Goal: Task Accomplishment & Management: Complete application form

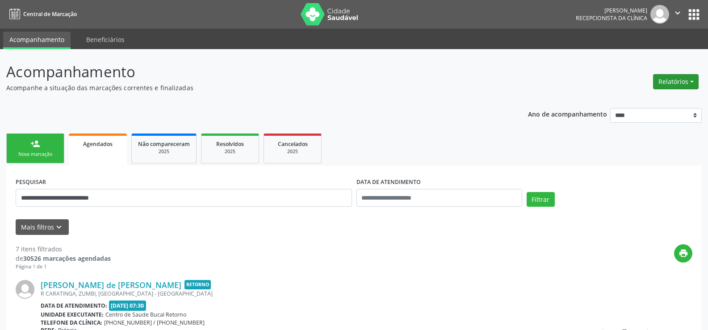
click at [675, 83] on button "Relatórios" at bounding box center [676, 81] width 46 height 15
click at [644, 101] on link "Agendamentos" at bounding box center [651, 101] width 96 height 13
select select "*"
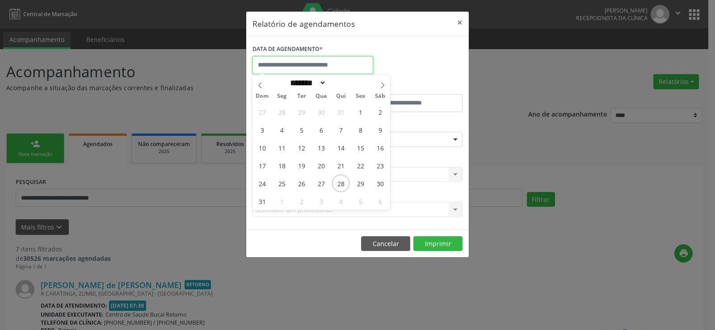
click at [290, 66] on input "text" at bounding box center [312, 65] width 121 height 18
click at [347, 183] on span "28" at bounding box center [340, 183] width 17 height 17
type input "**********"
click at [347, 183] on span "28" at bounding box center [340, 183] width 17 height 17
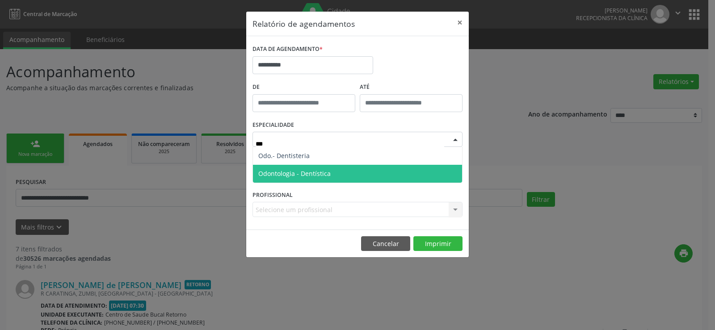
click at [307, 169] on span "Odontologia - Dentística" at bounding box center [294, 173] width 72 height 8
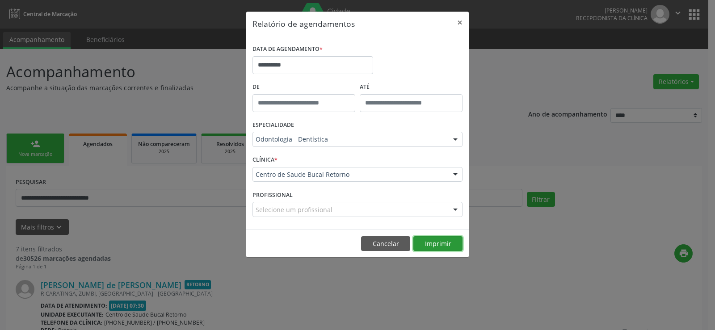
click at [440, 241] on button "Imprimir" at bounding box center [437, 243] width 49 height 15
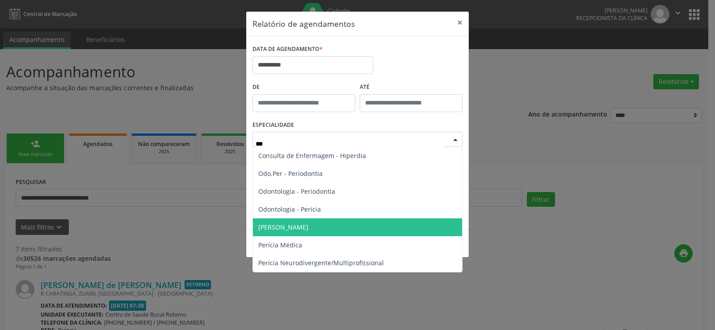
type input "****"
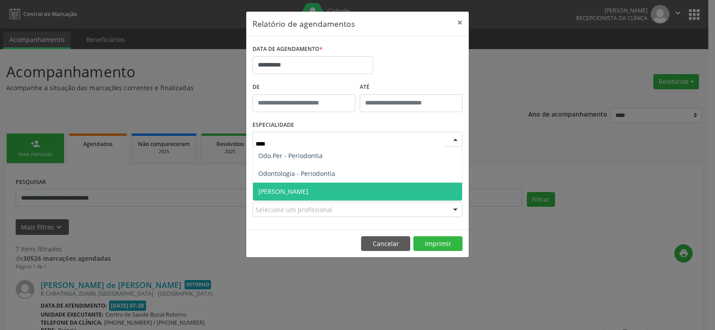
click at [335, 192] on span "Pericia Odontológica" at bounding box center [357, 192] width 209 height 18
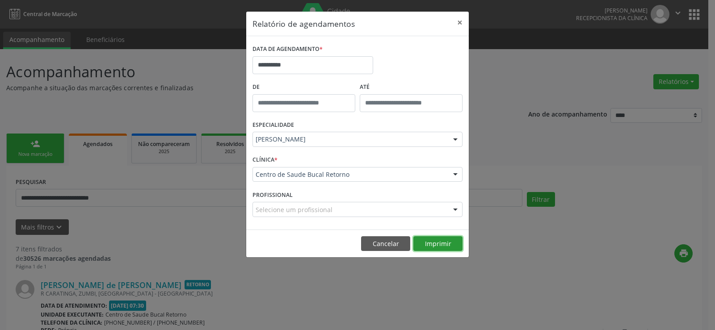
click at [441, 243] on button "Imprimir" at bounding box center [437, 243] width 49 height 15
click at [457, 23] on button "×" at bounding box center [460, 23] width 18 height 22
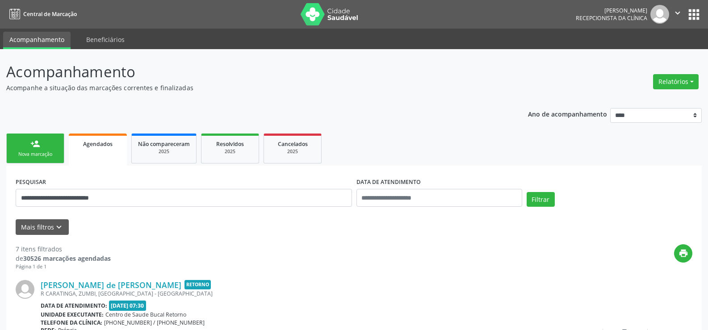
click at [20, 138] on link "person_add Nova marcação" at bounding box center [35, 149] width 58 height 30
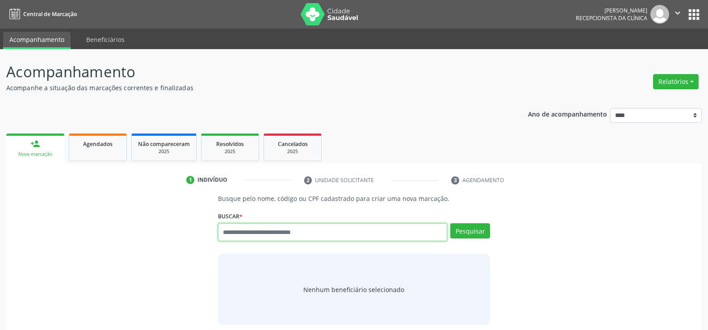
click at [287, 232] on input "text" at bounding box center [332, 232] width 229 height 18
paste input "**********"
type input "**********"
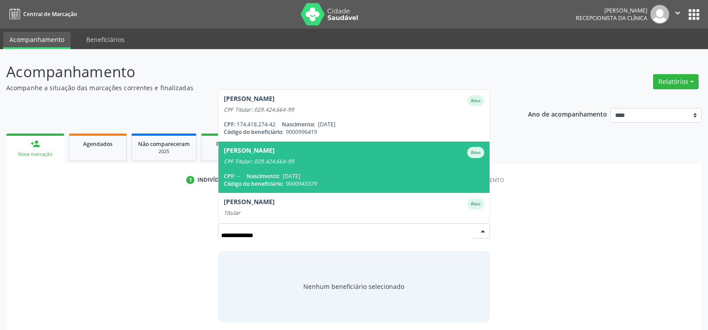
click at [295, 171] on span "Catarina Barros Zarzar Ativo CPF Titular: 029.424.664-99 CPF: -- Nascimento: 05…" at bounding box center [353, 167] width 271 height 51
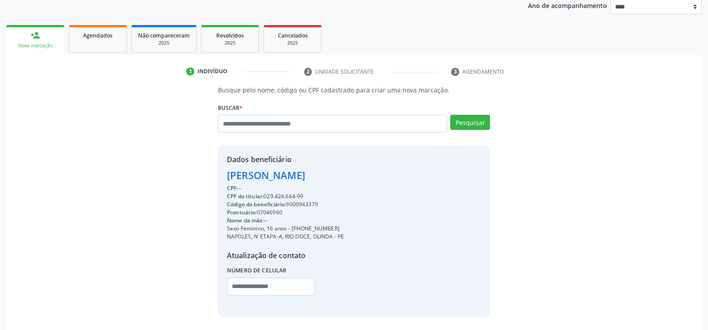
scroll to position [134, 0]
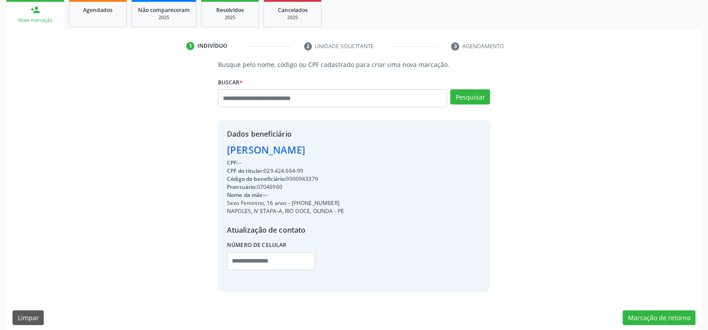
drag, startPoint x: 229, startPoint y: 149, endPoint x: 454, endPoint y: 153, distance: 224.7
click at [454, 153] on div "Dados beneficiário Catarina Barros Zarzar CPF: -- CPF do titular: 029.424.664-9…" at bounding box center [354, 206] width 272 height 172
copy div "Catarina Barros Zarzar"
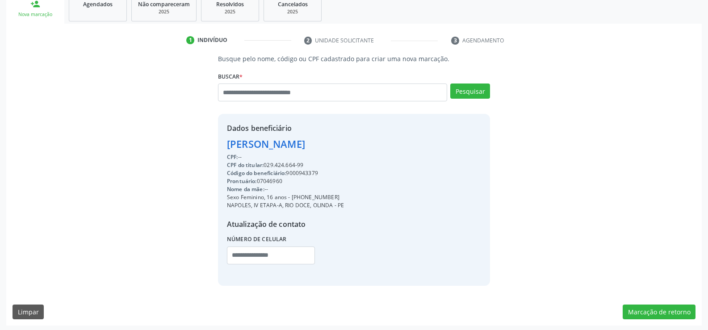
scroll to position [142, 0]
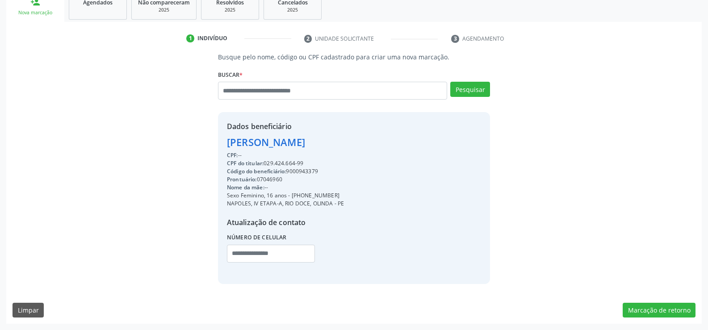
drag, startPoint x: 303, startPoint y: 194, endPoint x: 414, endPoint y: 194, distance: 110.8
click at [414, 194] on div "Dados beneficiário Catarina Barros Zarzar CPF: -- CPF do titular: 029.424.664-9…" at bounding box center [354, 198] width 272 height 172
copy div "99688-4790"
click at [109, 14] on link "Agendados" at bounding box center [98, 6] width 58 height 28
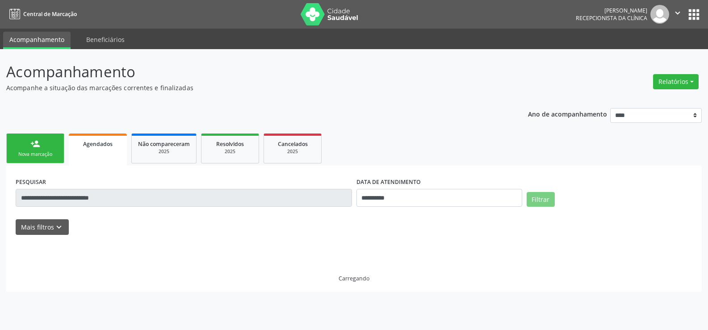
scroll to position [0, 0]
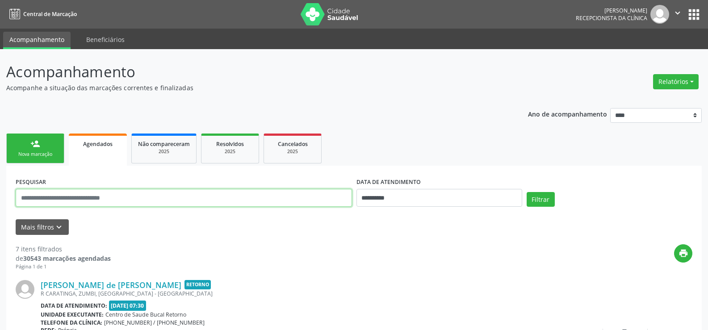
click at [91, 200] on input "text" at bounding box center [184, 198] width 336 height 18
paste input "**********"
type input "**********"
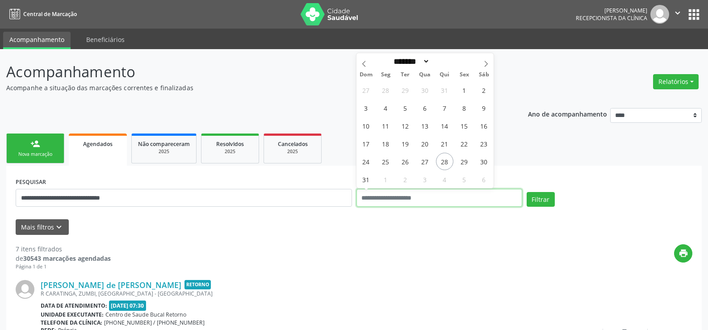
click at [527, 192] on button "Filtrar" at bounding box center [541, 199] width 28 height 15
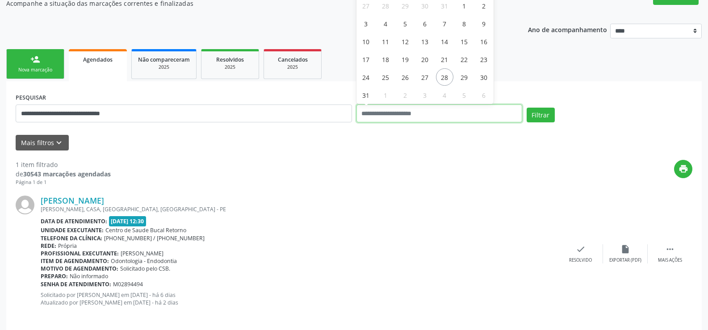
scroll to position [92, 0]
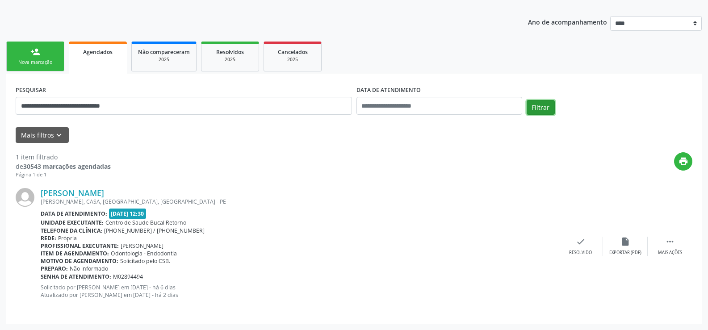
click at [544, 105] on button "Filtrar" at bounding box center [541, 107] width 28 height 15
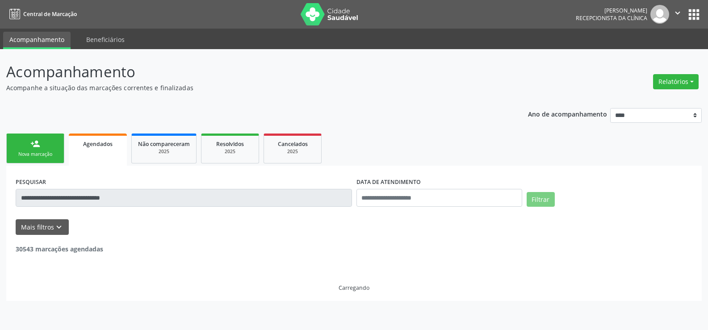
scroll to position [0, 0]
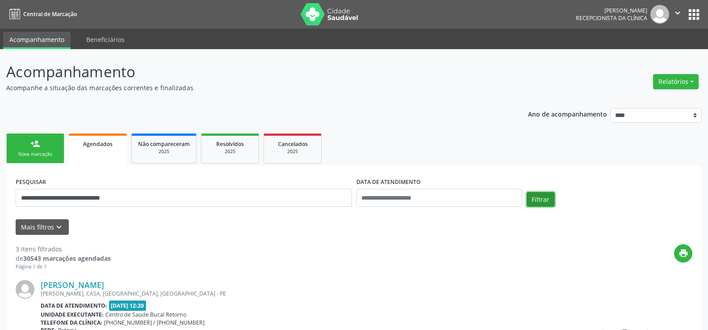
click at [552, 201] on button "Filtrar" at bounding box center [541, 199] width 28 height 15
click at [29, 147] on link "person_add Nova marcação" at bounding box center [35, 149] width 58 height 30
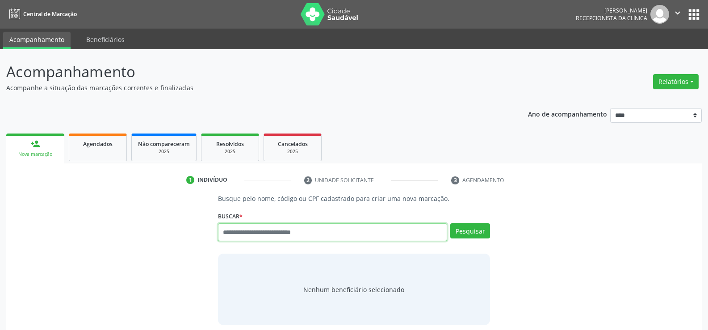
click at [239, 234] on input "text" at bounding box center [332, 232] width 229 height 18
type input "**********"
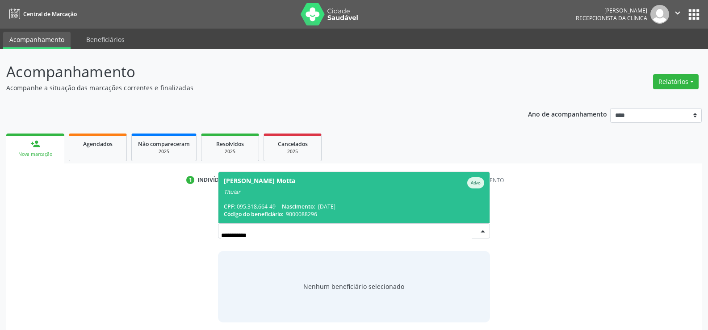
click at [251, 199] on span "Tereza Eliane Lalor Motta Ativo Titular CPF: 095.318.664-49 Nascimento: 09/02/1…" at bounding box center [353, 197] width 271 height 51
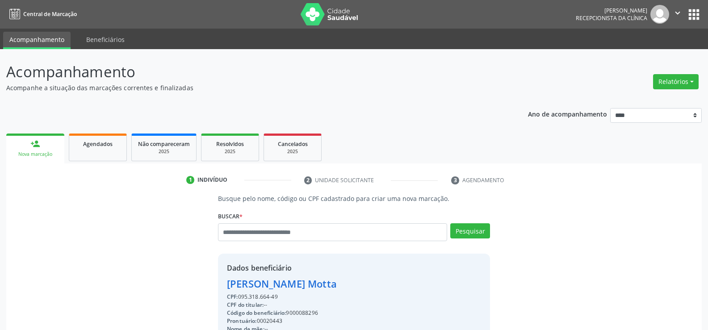
drag, startPoint x: 229, startPoint y: 284, endPoint x: 316, endPoint y: 297, distance: 88.4
copy div "Tereza Eliane Lalor Motta CPF: 095.318.664-49"
click at [267, 231] on input "text" at bounding box center [332, 232] width 229 height 18
type input "**********"
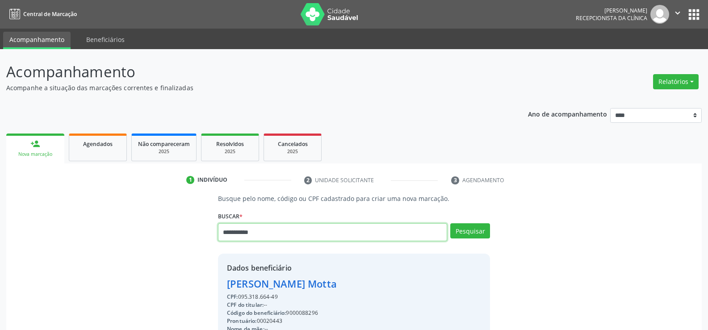
type input "**********"
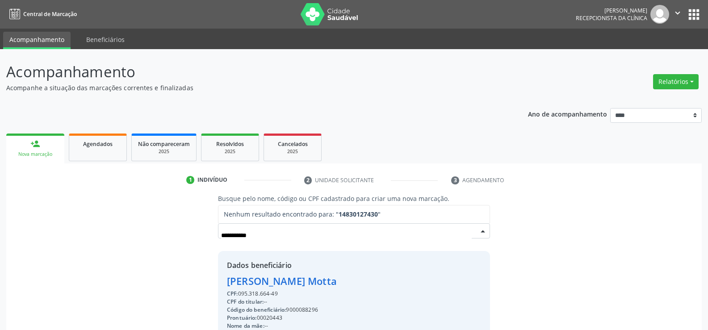
drag, startPoint x: 293, startPoint y: 241, endPoint x: 141, endPoint y: 227, distance: 152.1
click at [147, 222] on div "**********" at bounding box center [354, 312] width 683 height 237
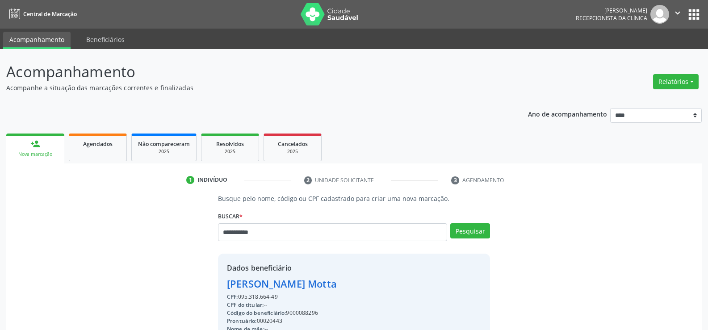
type input "**********"
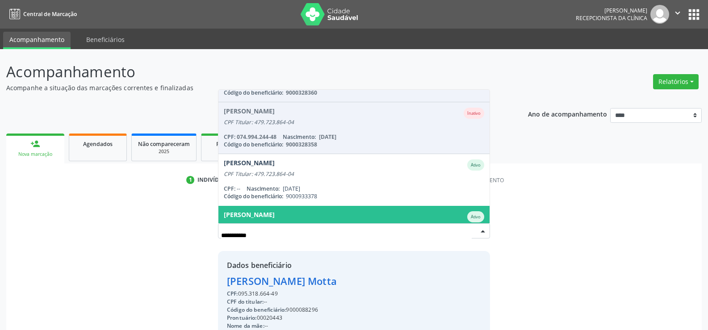
scroll to position [88, 0]
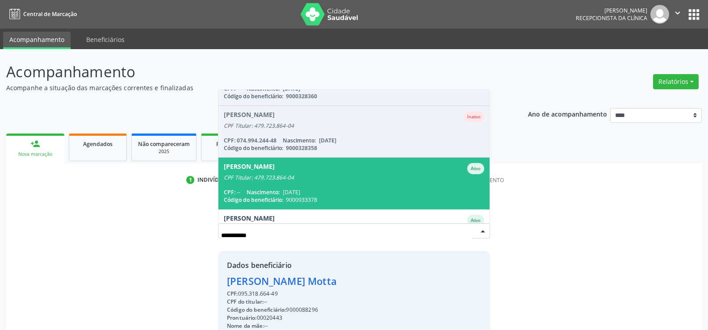
click at [293, 184] on span "Jonas Gabriel Farias dos Santos Ativo CPF Titular: 479.723.864-04 CPF: -- Nasci…" at bounding box center [353, 183] width 271 height 51
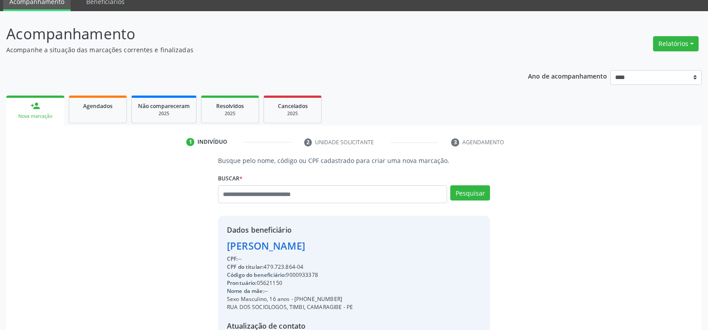
scroll to position [89, 0]
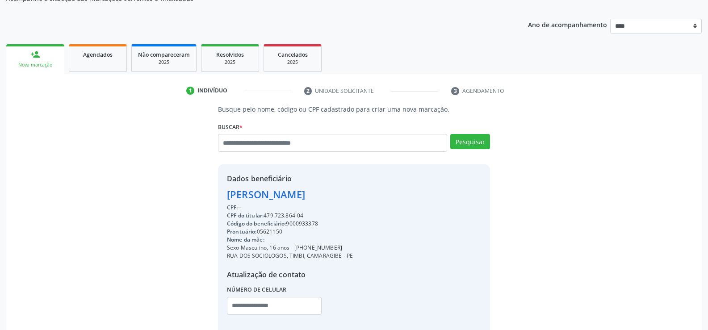
drag, startPoint x: 227, startPoint y: 197, endPoint x: 339, endPoint y: 212, distance: 112.1
click at [339, 212] on div "Dados beneficiário Jonas Gabriel Farias dos Santos CPF: -- CPF do titular: 479.…" at bounding box center [290, 250] width 126 height 154
copy div "Jonas Gabriel Farias dos Santos CPF: -- CPF do titular: 479.723.864-04"
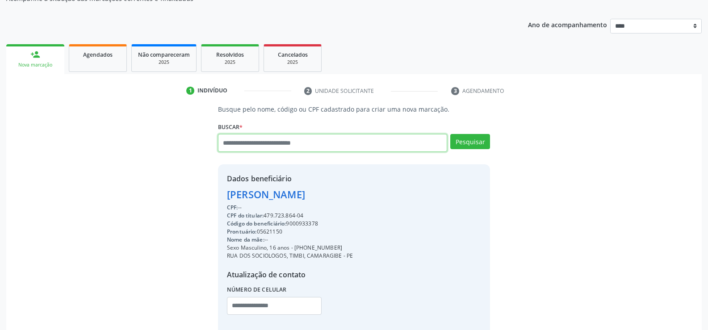
click at [256, 144] on input "text" at bounding box center [332, 143] width 229 height 18
paste input "**********"
type input "**********"
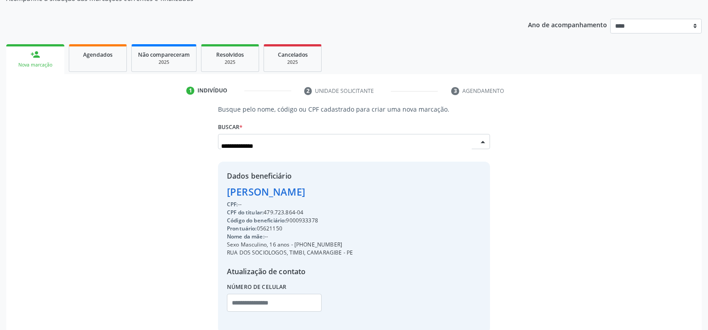
scroll to position [0, 0]
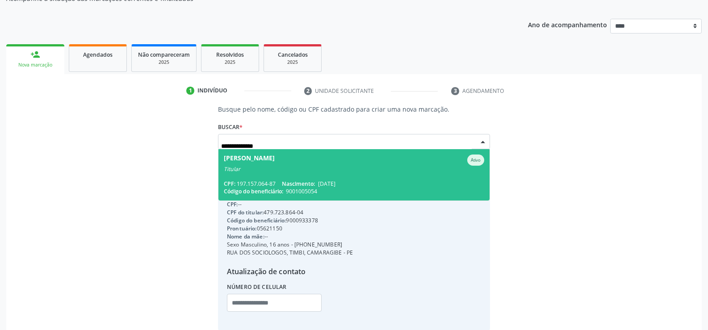
click at [259, 177] on span "Jorge Dias dos Reis Ativo Titular CPF: 197.157.064-87 Nascimento: 29/08/1958 Có…" at bounding box center [353, 174] width 271 height 51
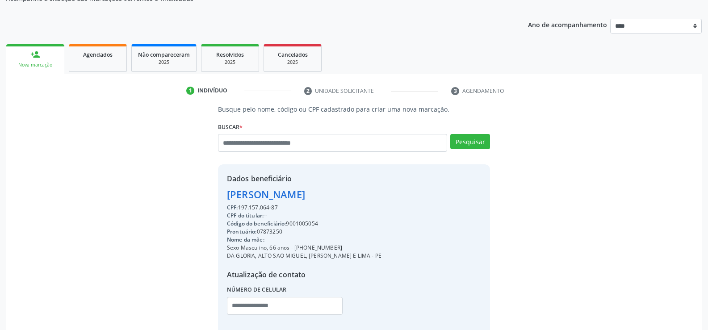
drag, startPoint x: 226, startPoint y: 195, endPoint x: 346, endPoint y: 197, distance: 120.2
click at [346, 197] on div "Dados beneficiário Jorge Dias dos Reis CPF: 197.157.064-87 CPF do titular: -- C…" at bounding box center [354, 250] width 272 height 172
copy div "Jorge Dias dos Reis"
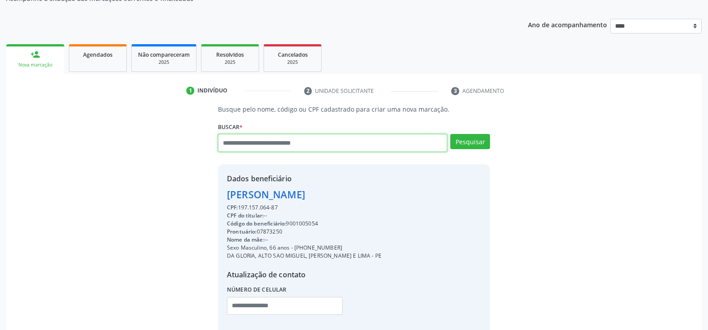
click at [268, 144] on input "text" at bounding box center [332, 143] width 229 height 18
paste input "**********"
type input "**********"
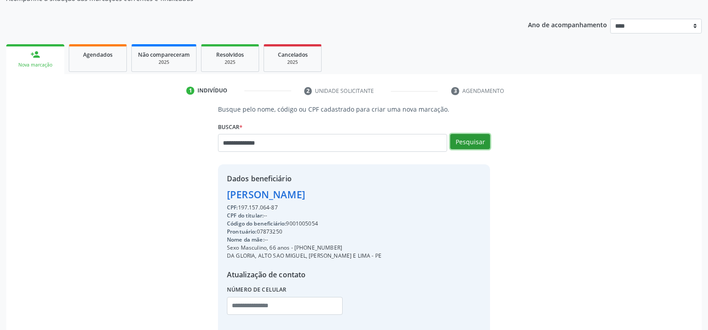
click at [480, 142] on button "Pesquisar" at bounding box center [470, 141] width 40 height 15
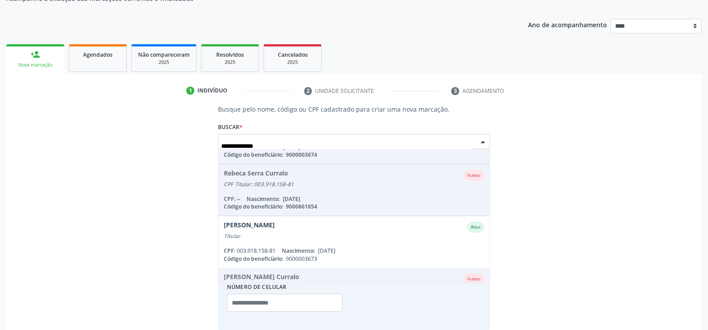
scroll to position [36, 0]
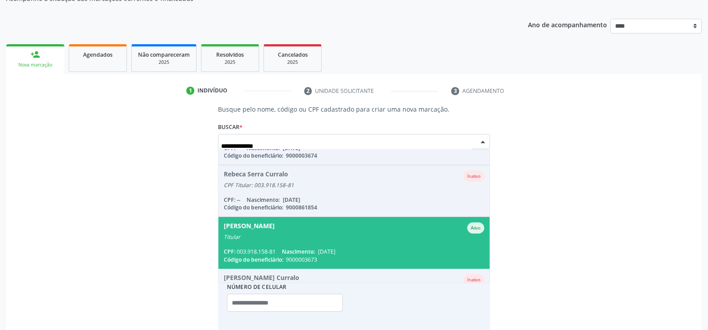
click at [272, 232] on div "Rubens Francisco Curralo" at bounding box center [249, 227] width 51 height 11
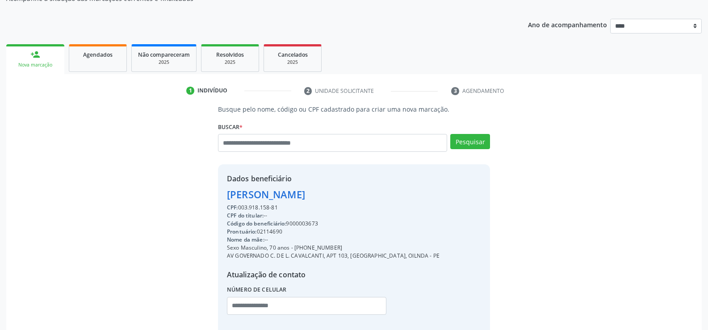
drag, startPoint x: 229, startPoint y: 193, endPoint x: 398, endPoint y: 191, distance: 169.8
click at [398, 191] on div "Rubens Francisco Curralo" at bounding box center [333, 194] width 213 height 15
copy div "Rubens Francisco Curralo"
drag, startPoint x: 306, startPoint y: 249, endPoint x: 362, endPoint y: 245, distance: 56.5
click at [362, 245] on div "Sexo Masculino, 70 anos - (81) 98895-1838" at bounding box center [333, 248] width 213 height 8
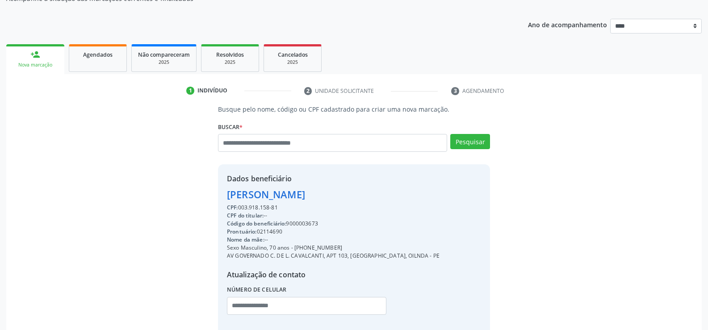
copy div "98895-1838"
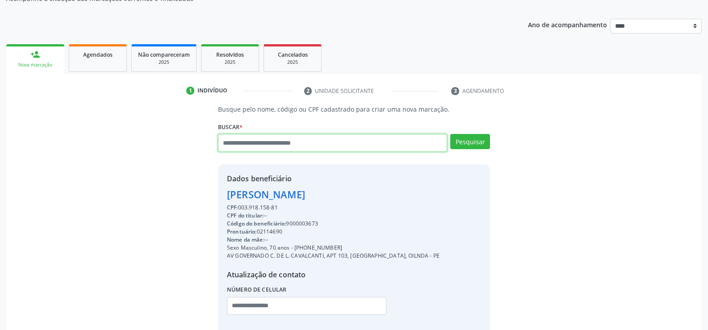
click at [239, 143] on input "text" at bounding box center [332, 143] width 229 height 18
paste input "**********"
type input "**********"
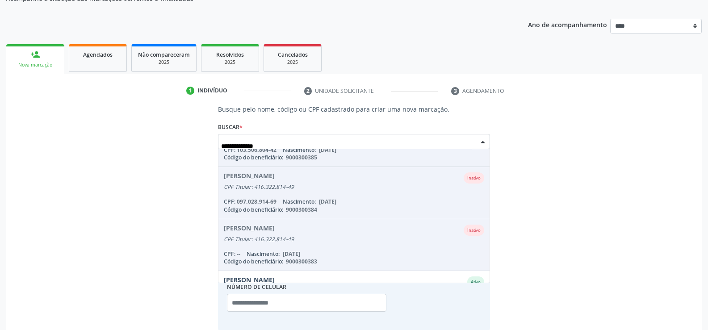
scroll to position [125, 0]
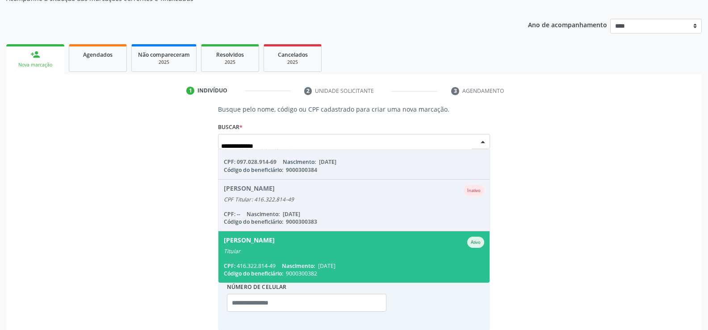
click at [287, 255] on span "Rainera Souza de Melo Ativo Titular CPF: 416.322.814-49 Nascimento: 10/08/1965 …" at bounding box center [353, 256] width 271 height 51
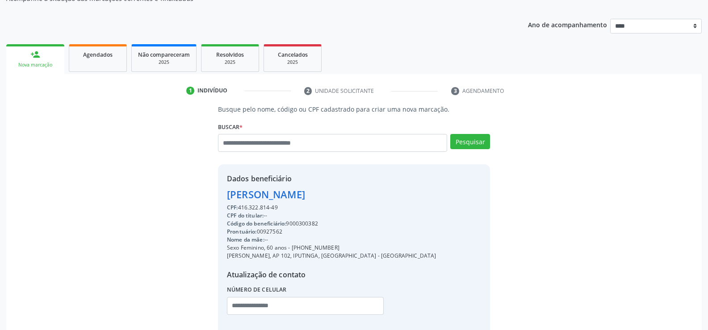
drag, startPoint x: 226, startPoint y: 193, endPoint x: 352, endPoint y: 193, distance: 125.5
click at [352, 193] on div "Rainera Souza de Melo" at bounding box center [331, 194] width 209 height 15
copy div "Rainera Souza de Melo"
drag, startPoint x: 302, startPoint y: 248, endPoint x: 373, endPoint y: 247, distance: 70.6
click at [373, 247] on div "Dados beneficiário Rainera Souza de Melo CPF: 416.322.814-49 CPF do titular: --…" at bounding box center [354, 250] width 272 height 172
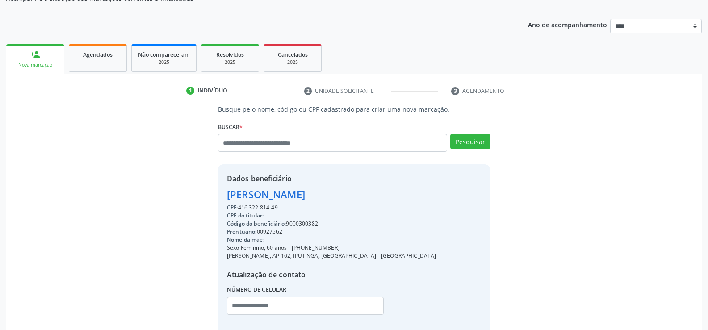
copy div "99957-6914"
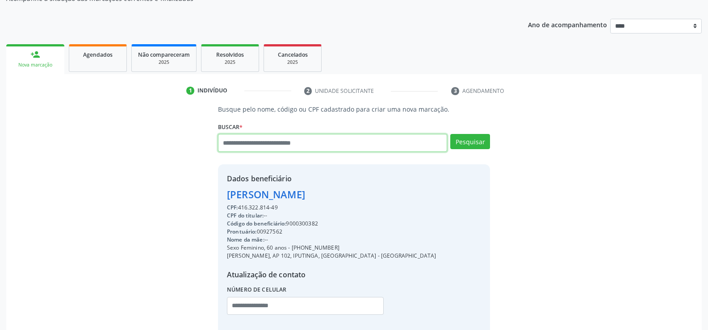
click at [247, 142] on input "text" at bounding box center [332, 143] width 229 height 18
paste input "**********"
type input "**********"
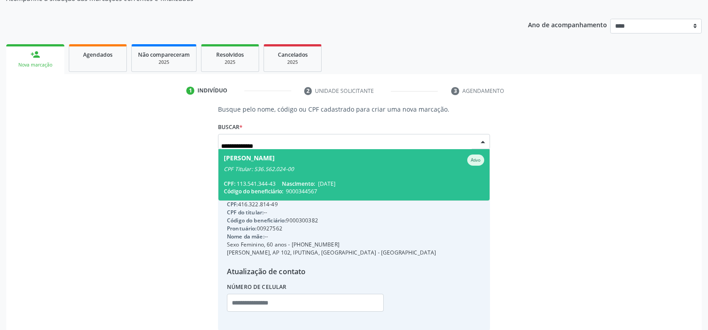
scroll to position [0, 0]
click at [274, 174] on span "David Victor de Melo Chaves Ativo CPF Titular: 536.562.024-00 CPF: 113.541.344-…" at bounding box center [353, 174] width 271 height 51
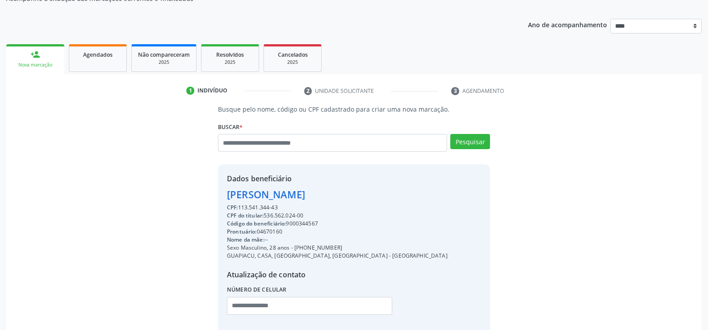
drag, startPoint x: 228, startPoint y: 198, endPoint x: 386, endPoint y: 197, distance: 158.1
click at [386, 197] on div "Dados beneficiário David Victor de Melo Chaves CPF: 113.541.344-43 CPF do titul…" at bounding box center [354, 250] width 272 height 172
click at [304, 248] on div "Sexo Masculino, 28 anos - (81) 99823-9367" at bounding box center [337, 248] width 221 height 8
drag, startPoint x: 304, startPoint y: 247, endPoint x: 349, endPoint y: 247, distance: 45.1
click at [349, 247] on div "Sexo Masculino, 28 anos - (81) 99823-9367" at bounding box center [337, 248] width 221 height 8
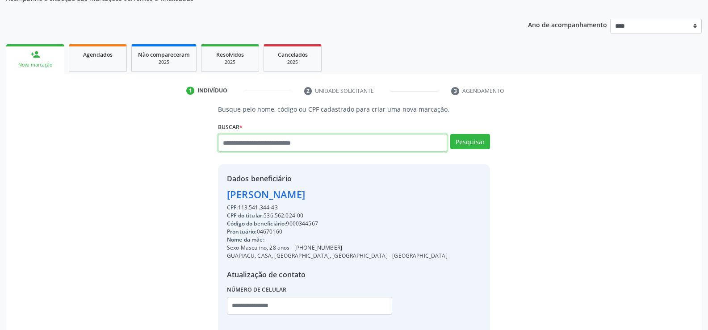
click at [260, 140] on input "text" at bounding box center [332, 143] width 229 height 18
paste input "**********"
type input "**********"
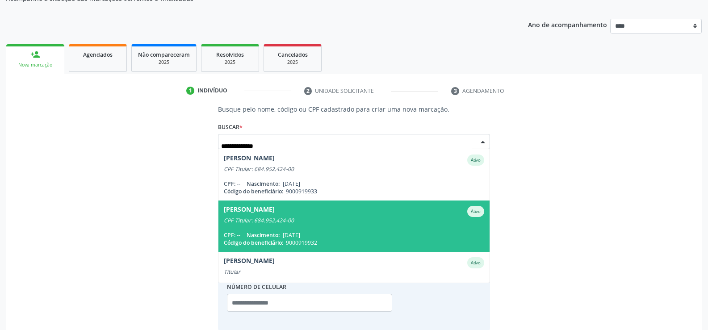
scroll to position [21, 0]
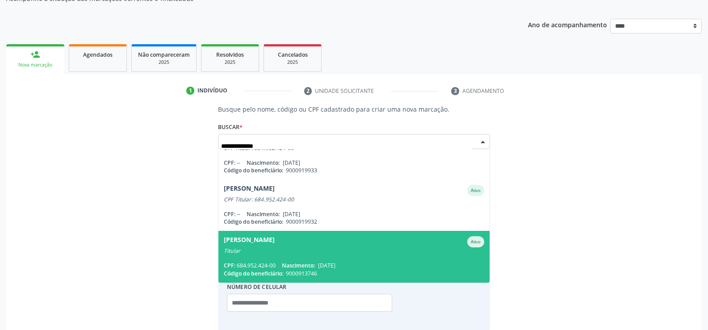
click at [271, 255] on span "Severino Vicente de Melo Ativo Titular CPF: 684.952.424-00 Nascimento: 20/03/19…" at bounding box center [353, 256] width 271 height 51
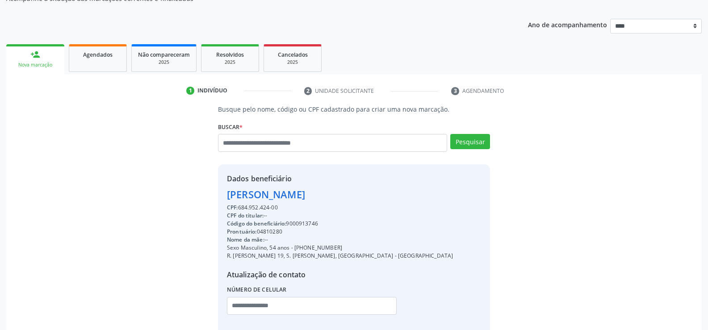
drag, startPoint x: 230, startPoint y: 195, endPoint x: 401, endPoint y: 195, distance: 171.5
click at [401, 195] on div "Dados beneficiário Severino Vicente de Melo CPF: 684.952.424-00 CPF do titular:…" at bounding box center [354, 250] width 272 height 172
drag, startPoint x: 305, startPoint y: 249, endPoint x: 360, endPoint y: 249, distance: 54.9
click at [360, 249] on div "Dados beneficiário Severino Vicente de Melo CPF: 684.952.424-00 CPF do titular:…" at bounding box center [354, 250] width 272 height 172
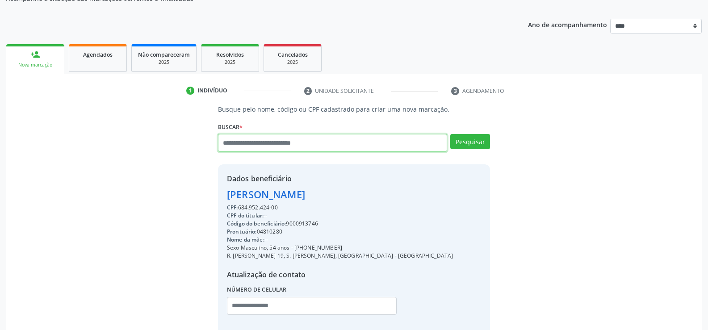
click at [235, 139] on input "text" at bounding box center [332, 143] width 229 height 18
paste input "**********"
type input "**********"
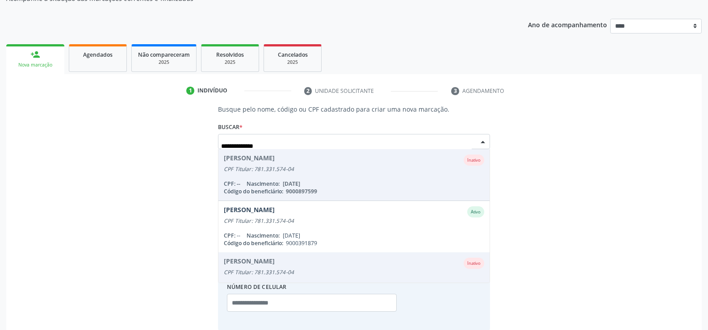
scroll to position [177, 0]
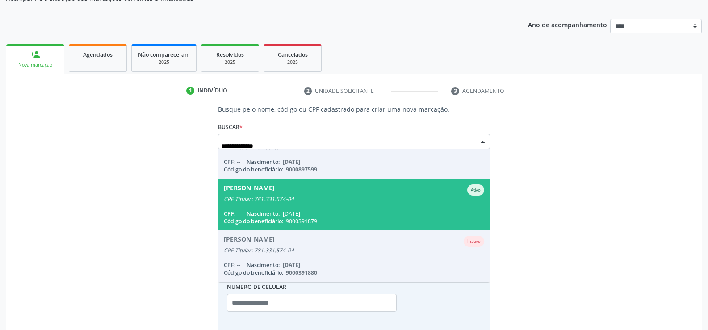
click at [275, 195] on div "Laura Brito de Oliveira Perucio" at bounding box center [249, 189] width 51 height 11
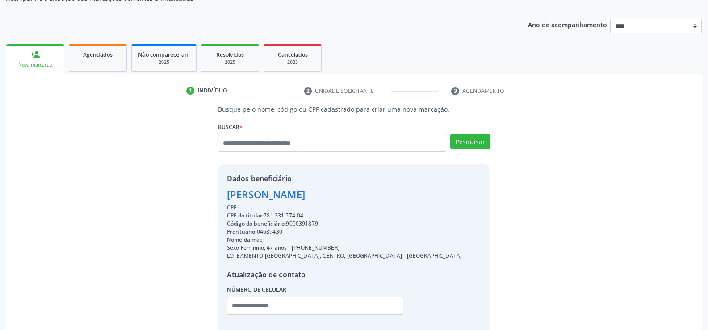
drag, startPoint x: 226, startPoint y: 192, endPoint x: 411, endPoint y: 193, distance: 184.9
click at [411, 193] on div "Dados beneficiário Laura Brito de Oliveira Perucio CPF: -- CPF do titular: 781.…" at bounding box center [354, 250] width 272 height 172
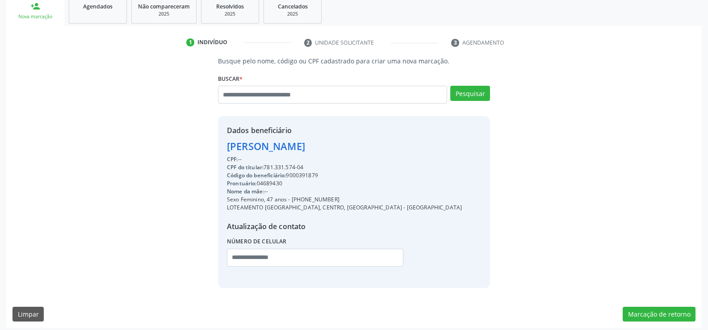
scroll to position [142, 0]
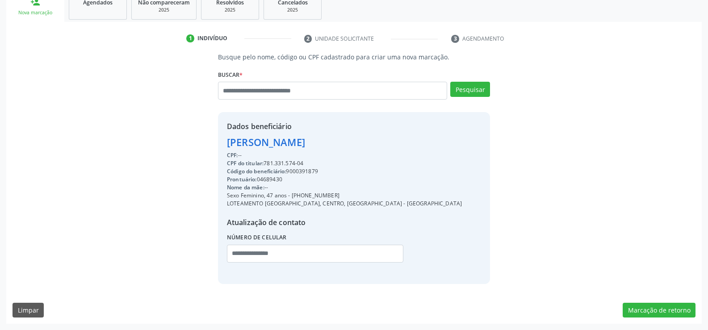
drag, startPoint x: 302, startPoint y: 195, endPoint x: 354, endPoint y: 195, distance: 51.4
click at [354, 195] on div "Sexo Feminino, 47 anos - (81) 99187-4916" at bounding box center [344, 196] width 235 height 8
click at [256, 90] on input "text" at bounding box center [332, 91] width 229 height 18
paste input "**********"
type input "**********"
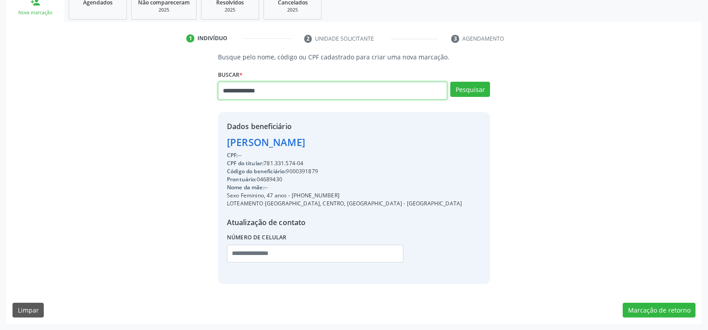
type input "**********"
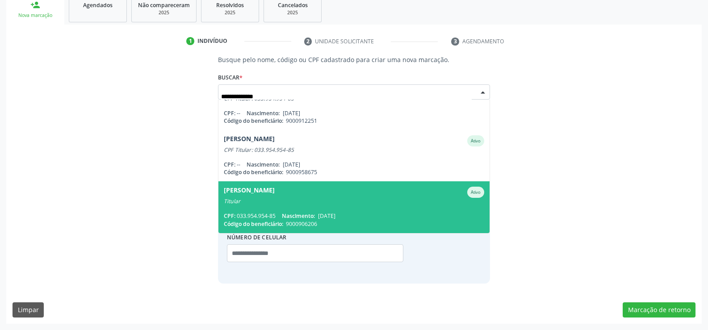
scroll to position [21, 0]
click at [312, 210] on span "Luana Carla da Silva Rodrigues Ativo Titular CPF: 033.954.954-85 Nascimento: 10…" at bounding box center [353, 206] width 271 height 51
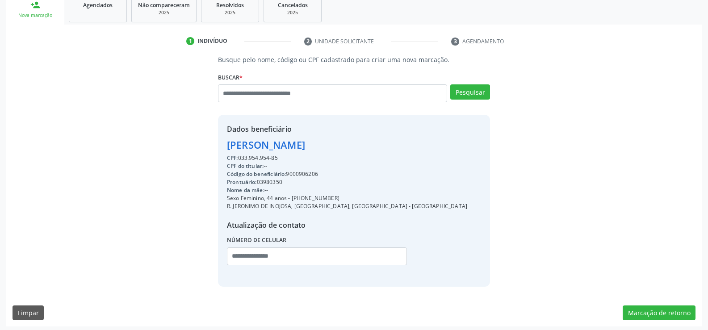
drag, startPoint x: 227, startPoint y: 147, endPoint x: 420, endPoint y: 151, distance: 192.6
click at [420, 151] on div "Dados beneficiário Luana Carla da Silva Rodrigues CPF: 033.954.954-85 CPF do ti…" at bounding box center [354, 201] width 272 height 172
drag, startPoint x: 303, startPoint y: 199, endPoint x: 355, endPoint y: 199, distance: 51.4
click at [355, 199] on div "Sexo Feminino, 44 anos - (81) 99571-2242" at bounding box center [347, 198] width 240 height 8
click at [254, 94] on input "text" at bounding box center [332, 93] width 229 height 18
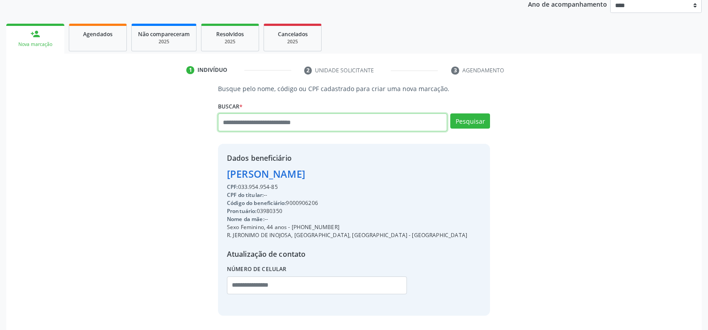
scroll to position [94, 0]
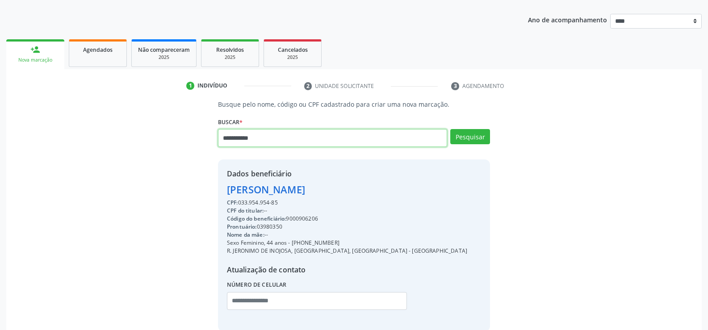
type input "**********"
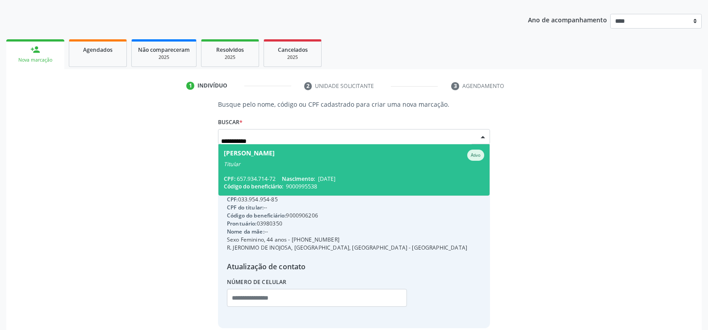
scroll to position [0, 0]
click at [271, 173] on span "Maria Delmar de Alcantara Ribeiro Ativo Titular CPF: 657.934.714-72 Nascimento:…" at bounding box center [353, 169] width 271 height 51
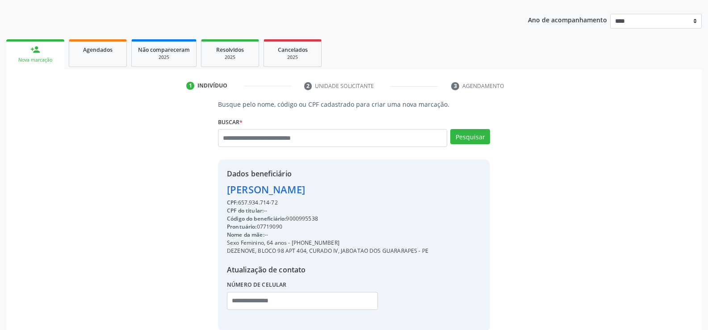
drag, startPoint x: 229, startPoint y: 191, endPoint x: 427, endPoint y: 193, distance: 197.9
click at [427, 193] on div "Maria Delmar de Alcantara Ribeiro" at bounding box center [327, 189] width 201 height 15
click at [104, 46] on span "Agendados" at bounding box center [97, 50] width 29 height 8
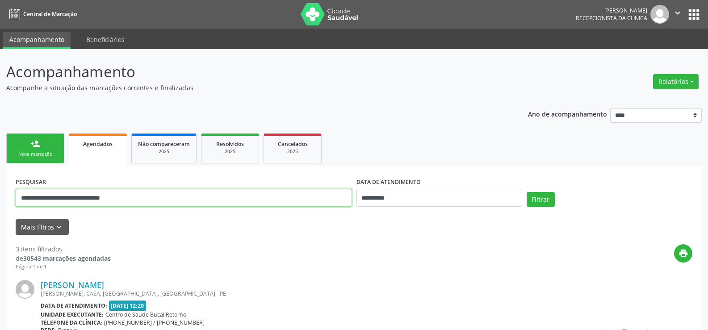
paste input "text"
type input "**********"
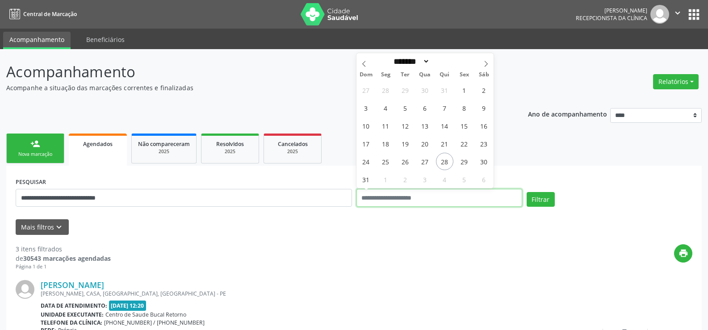
click at [527, 192] on button "Filtrar" at bounding box center [541, 199] width 28 height 15
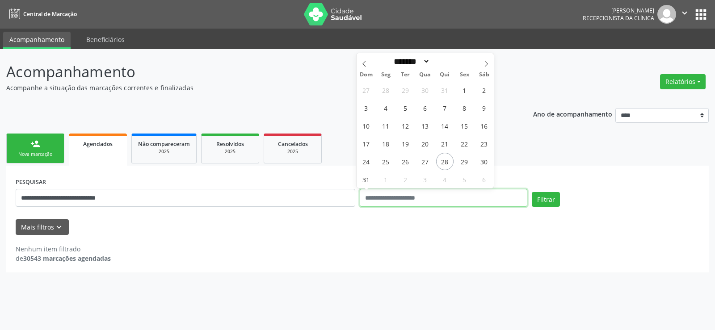
click at [532, 192] on button "Filtrar" at bounding box center [546, 199] width 28 height 15
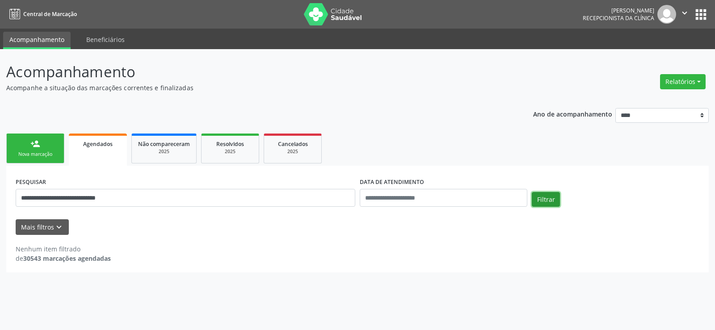
click at [551, 196] on button "Filtrar" at bounding box center [546, 199] width 28 height 15
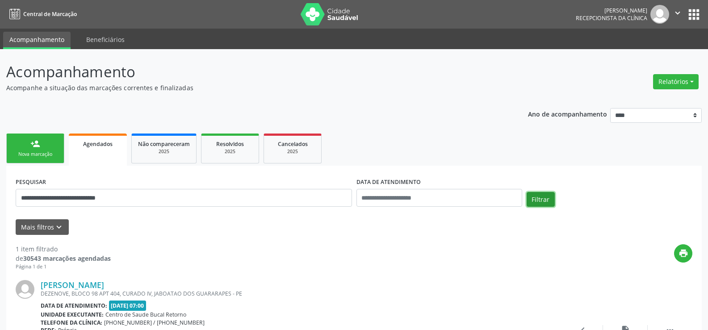
click at [551, 196] on button "Filtrar" at bounding box center [541, 199] width 28 height 15
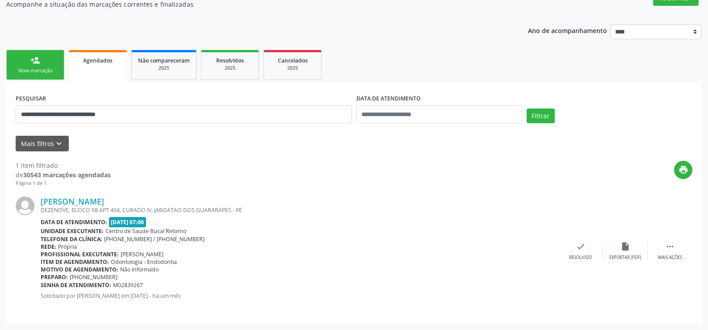
scroll to position [84, 0]
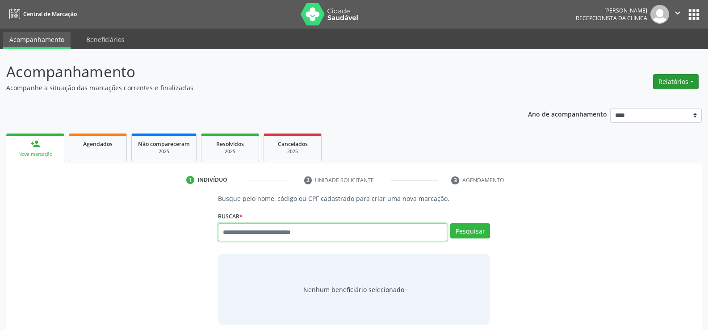
click at [679, 84] on button "Relatórios" at bounding box center [676, 81] width 46 height 15
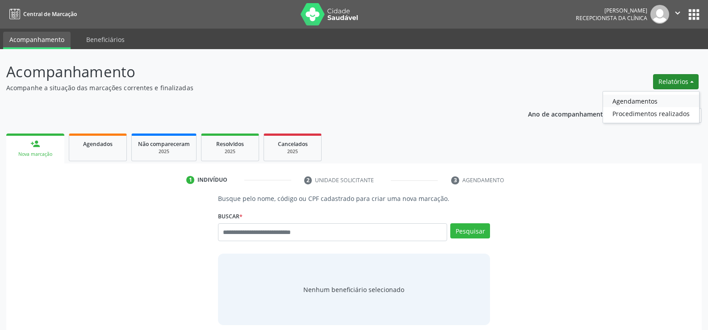
click at [670, 96] on link "Agendamentos" at bounding box center [651, 101] width 96 height 13
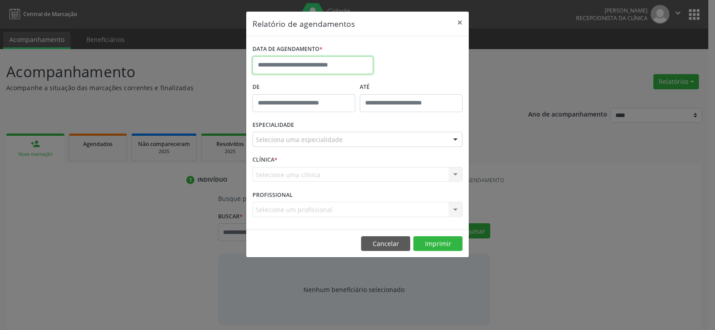
click at [363, 71] on body "Central de Marcação Andressa Karina do Nascimento Gerra Recepcionista da clínic…" at bounding box center [357, 165] width 715 height 330
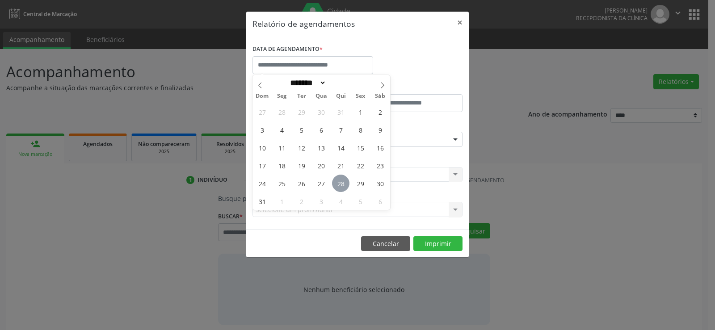
click at [339, 183] on span "28" at bounding box center [340, 183] width 17 height 17
type input "**********"
click at [339, 183] on span "28" at bounding box center [340, 183] width 17 height 17
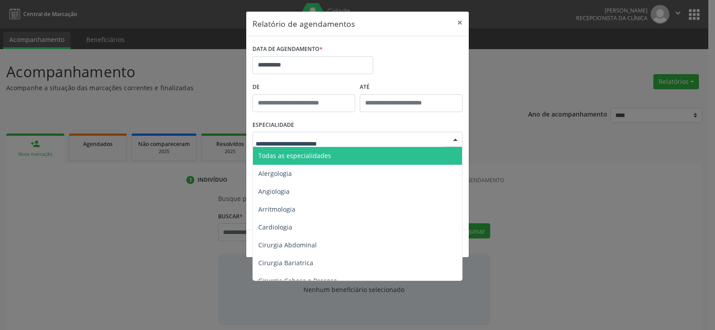
click at [335, 157] on span "Todas as especialidades" at bounding box center [358, 156] width 210 height 18
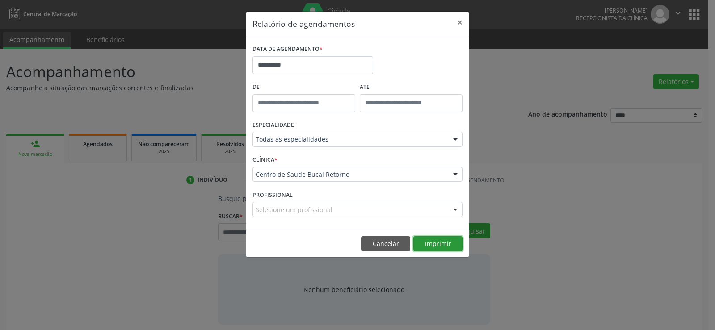
click at [427, 242] on button "Imprimir" at bounding box center [437, 243] width 49 height 15
click at [397, 248] on button "Cancelar" at bounding box center [385, 243] width 49 height 15
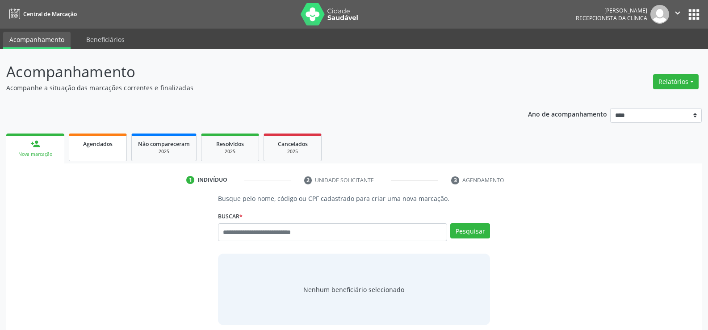
click at [102, 151] on link "Agendados" at bounding box center [98, 148] width 58 height 28
